Goal: Task Accomplishment & Management: Use online tool/utility

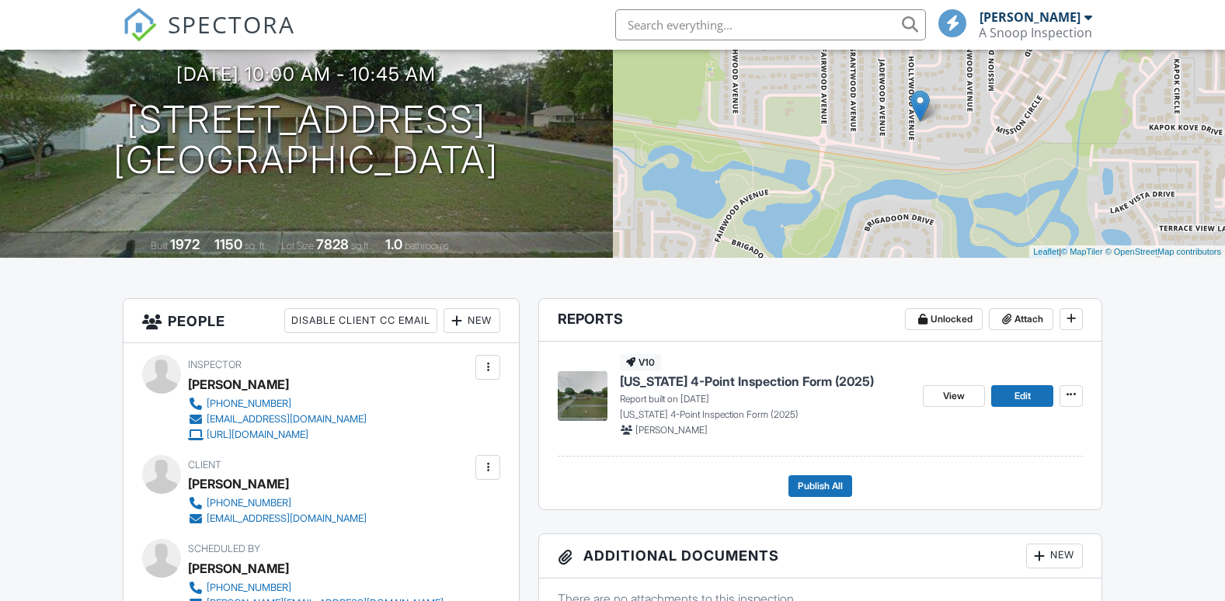
scroll to position [157, 0]
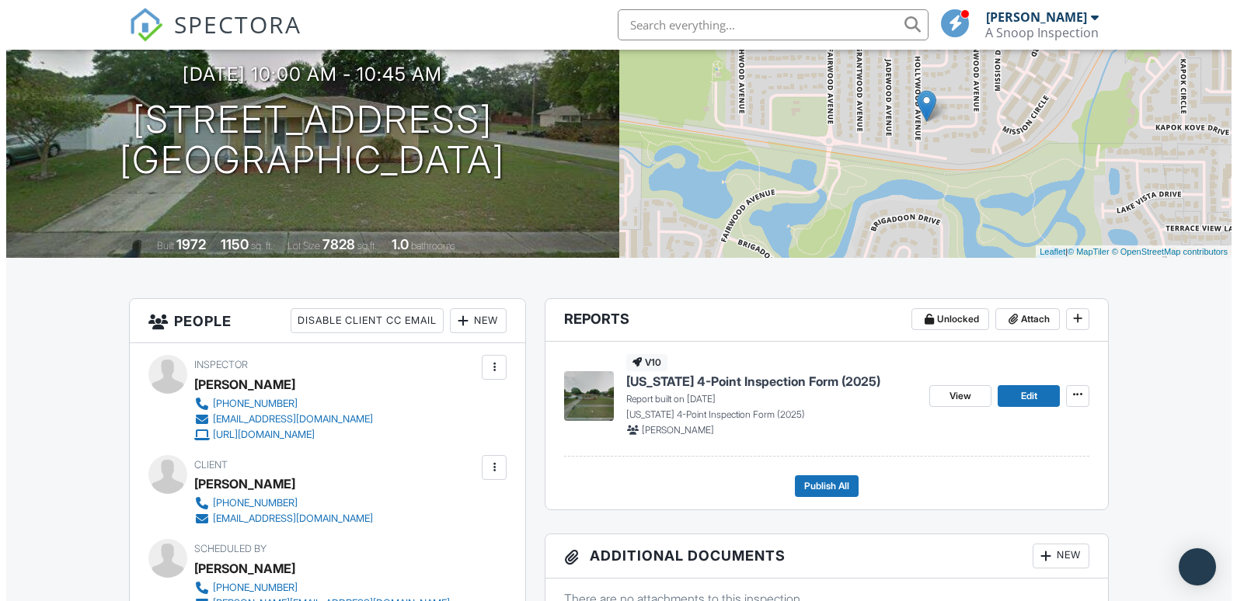
scroll to position [157, 0]
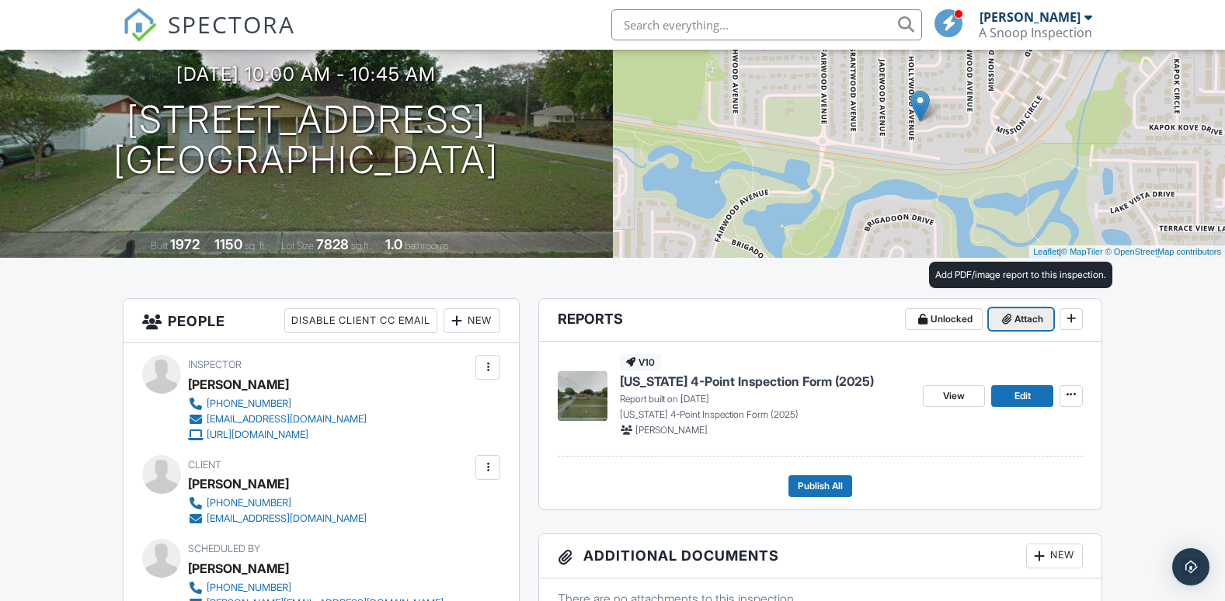
click at [1008, 322] on icon at bounding box center [1006, 319] width 9 height 11
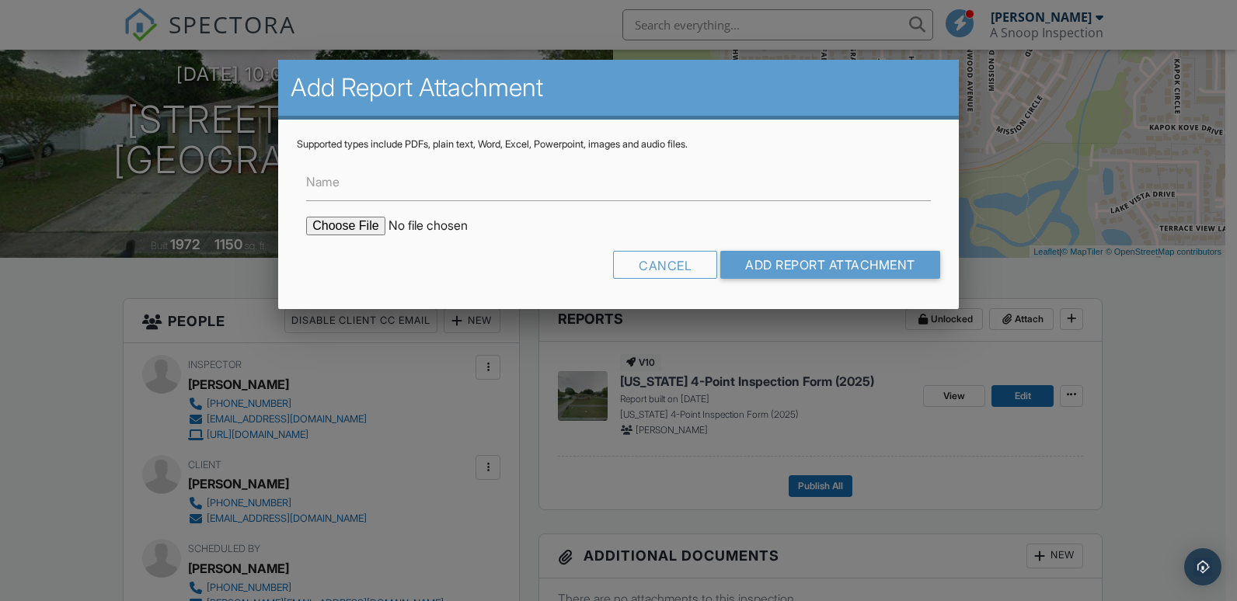
click at [349, 224] on input "file" at bounding box center [438, 226] width 264 height 19
type input "C:\fakepath\Tadrous Wind Mitigation Report.pdf"
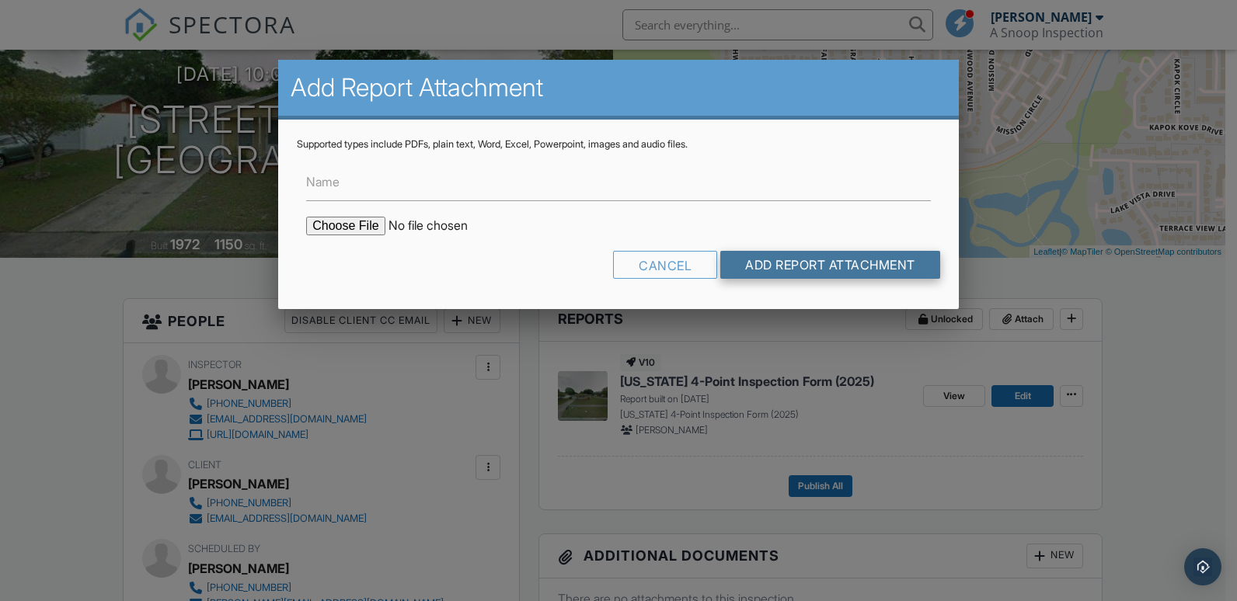
click at [779, 262] on input "Add Report Attachment" at bounding box center [830, 265] width 220 height 28
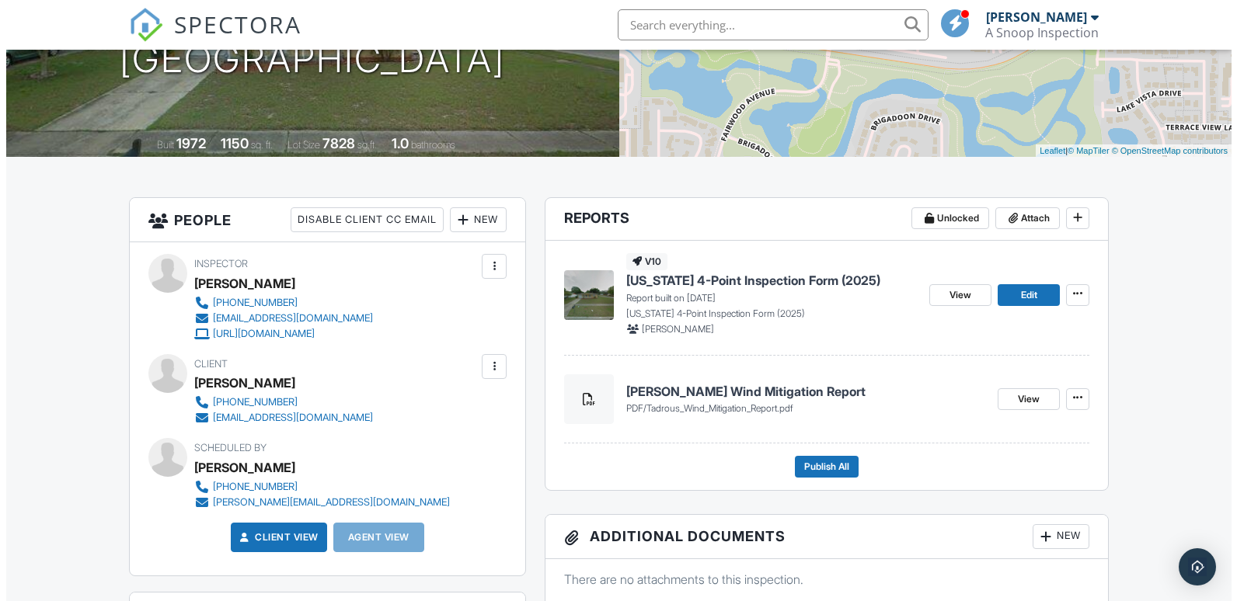
scroll to position [311, 0]
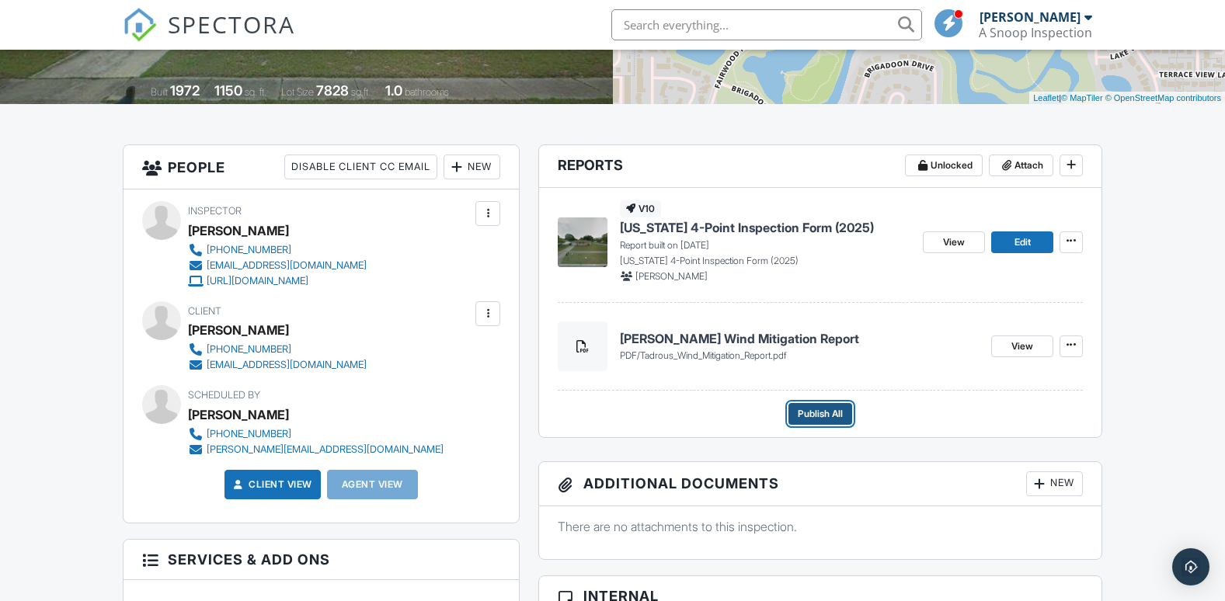
click at [819, 409] on span "Publish All" at bounding box center [820, 414] width 45 height 16
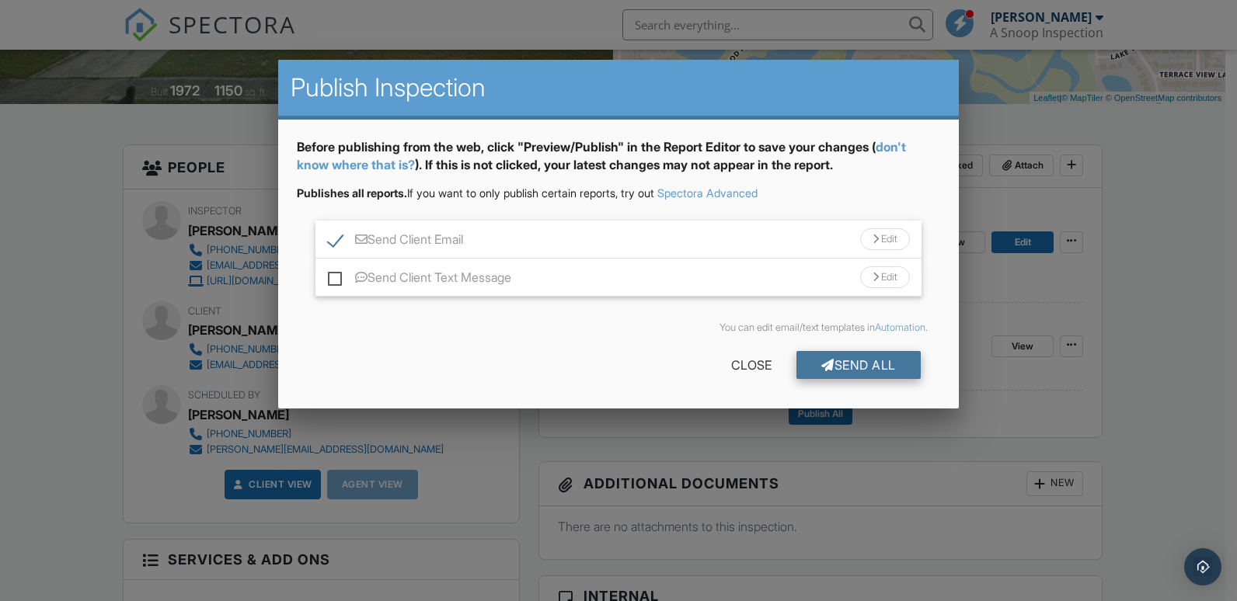
click at [846, 371] on div "Send All" at bounding box center [858, 365] width 124 height 28
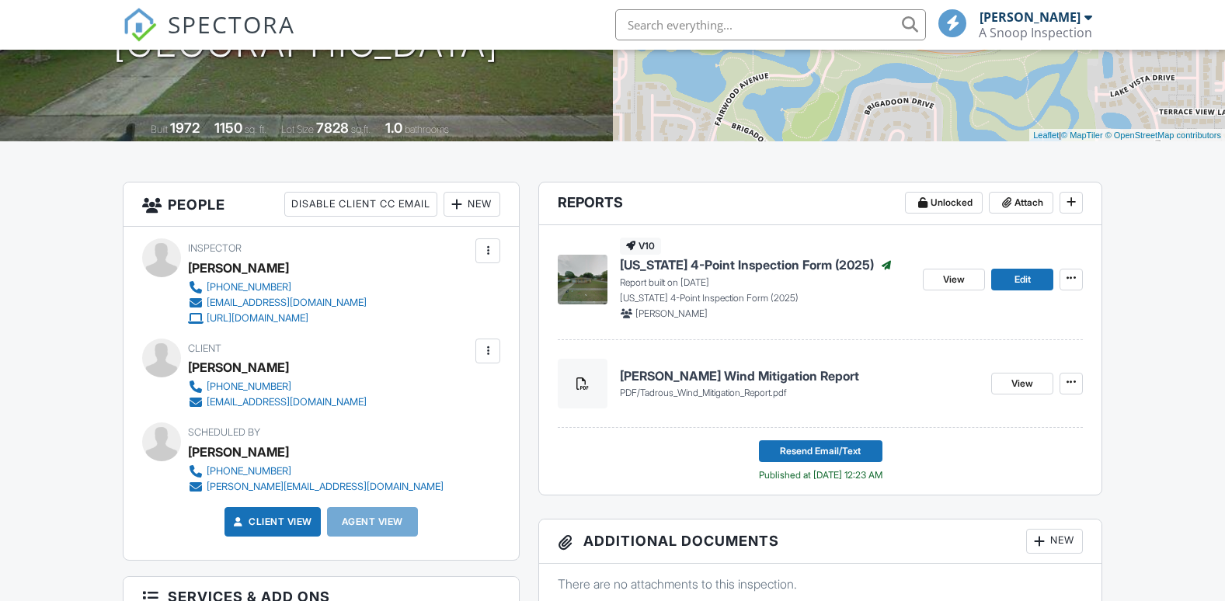
scroll to position [40, 0]
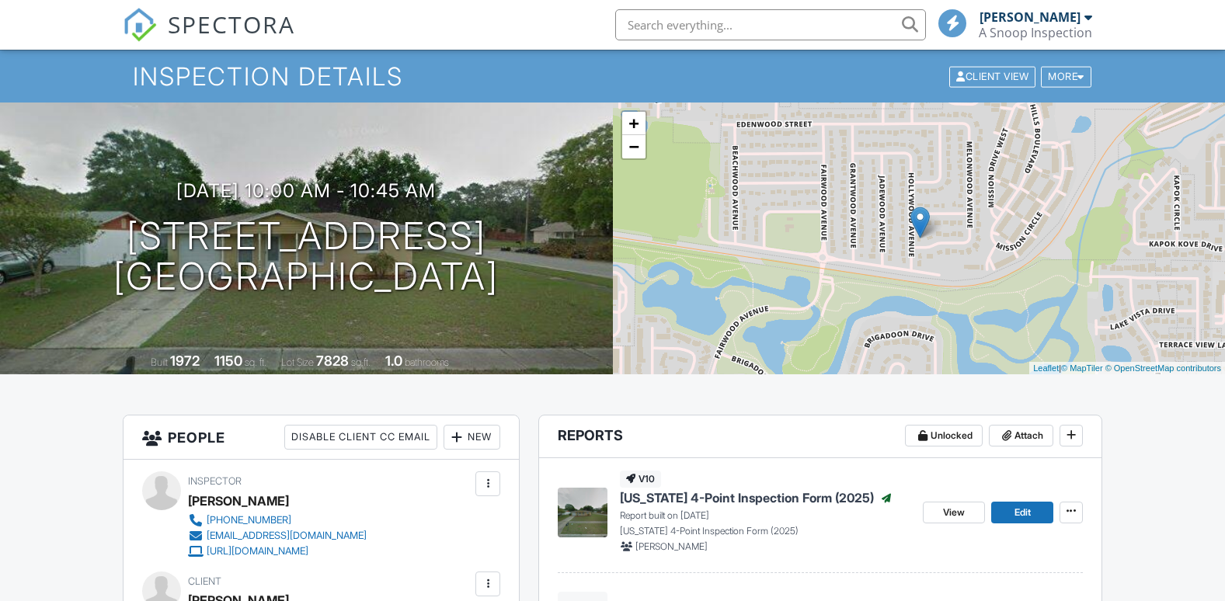
drag, startPoint x: 230, startPoint y: 24, endPoint x: 210, endPoint y: 0, distance: 31.4
click at [230, 24] on span "SPECTORA" at bounding box center [231, 24] width 127 height 33
